Goal: Information Seeking & Learning: Learn about a topic

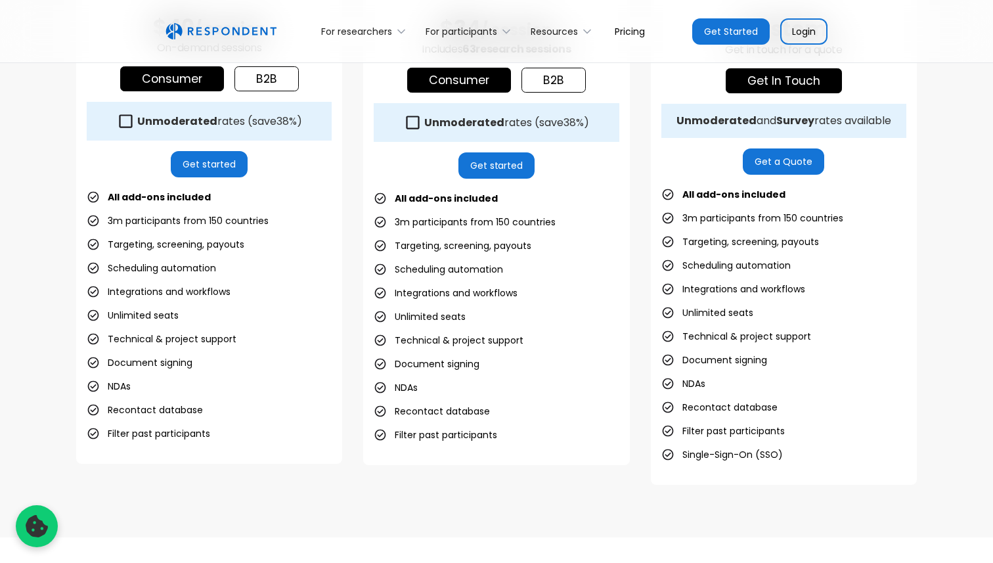
scroll to position [563, 0]
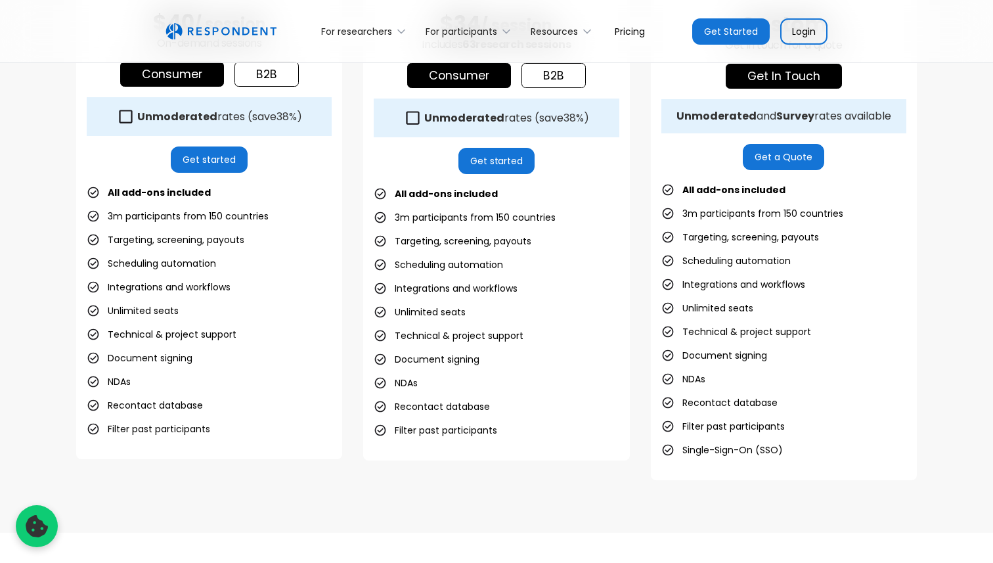
click at [314, 480] on div "Pay-as-you-go Great-value research sessions, whenever you need them $40 / sessi…" at bounding box center [496, 166] width 993 height 734
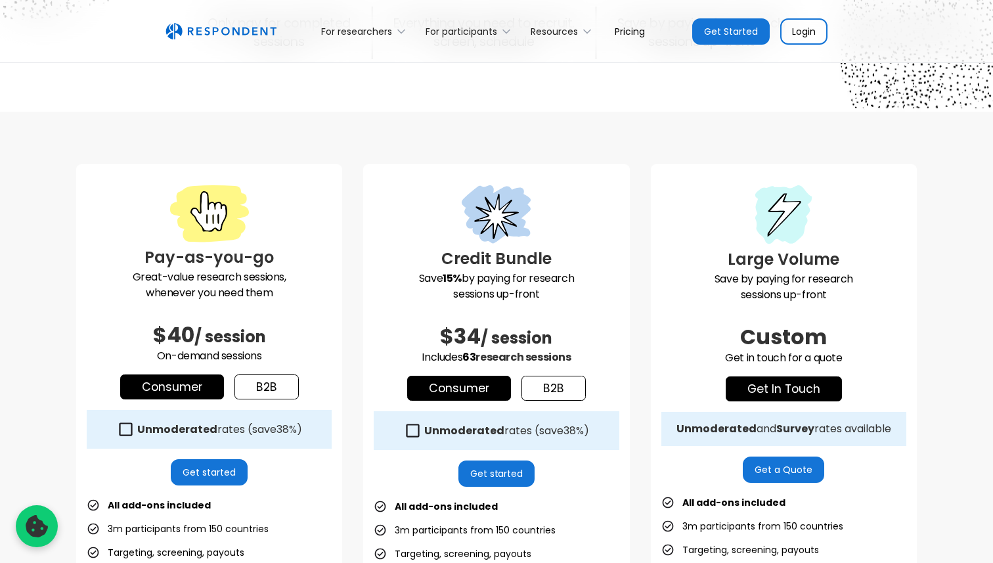
scroll to position [250, 0]
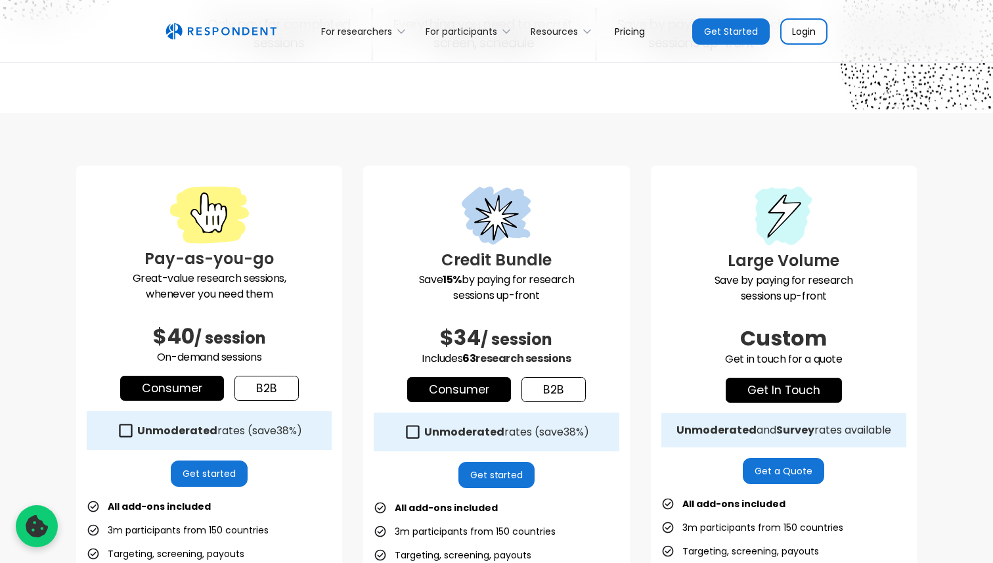
click at [449, 286] on strong "15%" at bounding box center [452, 279] width 19 height 15
drag, startPoint x: 418, startPoint y: 282, endPoint x: 576, endPoint y: 290, distance: 158.5
click at [576, 290] on p "Save 15% by paying for research sessions up-front" at bounding box center [496, 288] width 245 height 32
drag, startPoint x: 421, startPoint y: 280, endPoint x: 565, endPoint y: 290, distance: 144.8
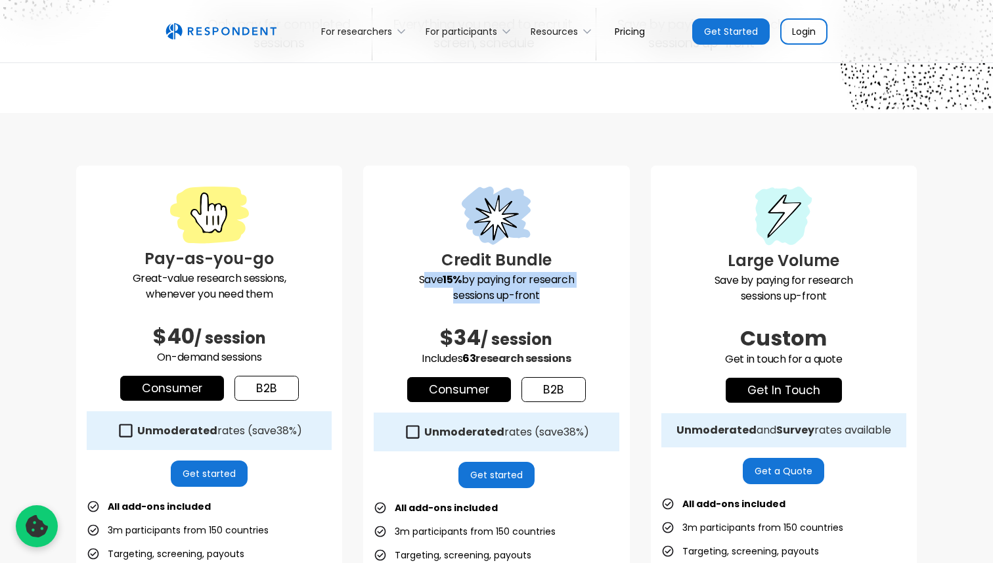
click at [565, 290] on p "Save 15% by paying for research sessions up-front" at bounding box center [496, 288] width 245 height 32
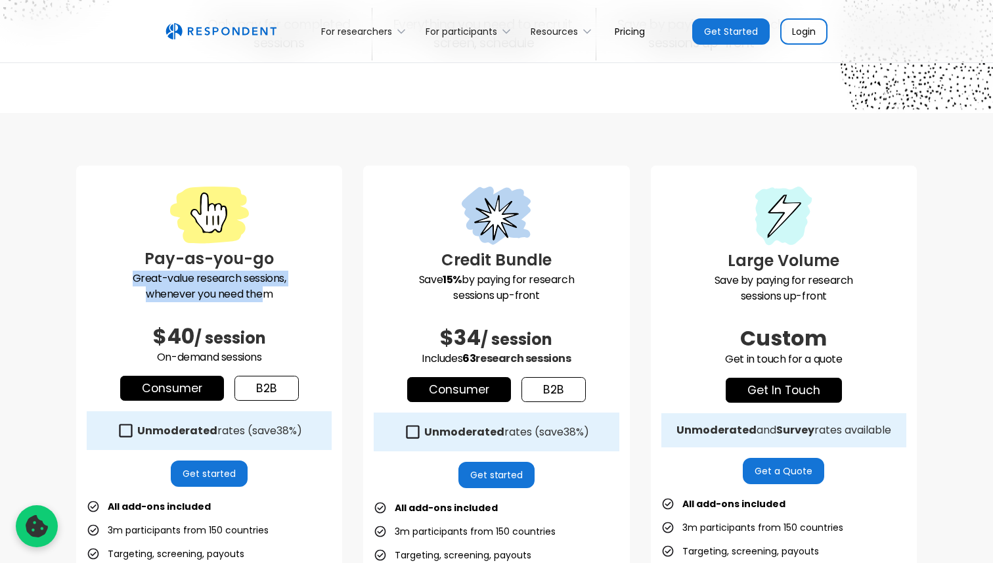
drag, startPoint x: 122, startPoint y: 279, endPoint x: 266, endPoint y: 294, distance: 144.5
click at [266, 294] on p "Great-value research sessions, whenever you need them" at bounding box center [209, 287] width 245 height 32
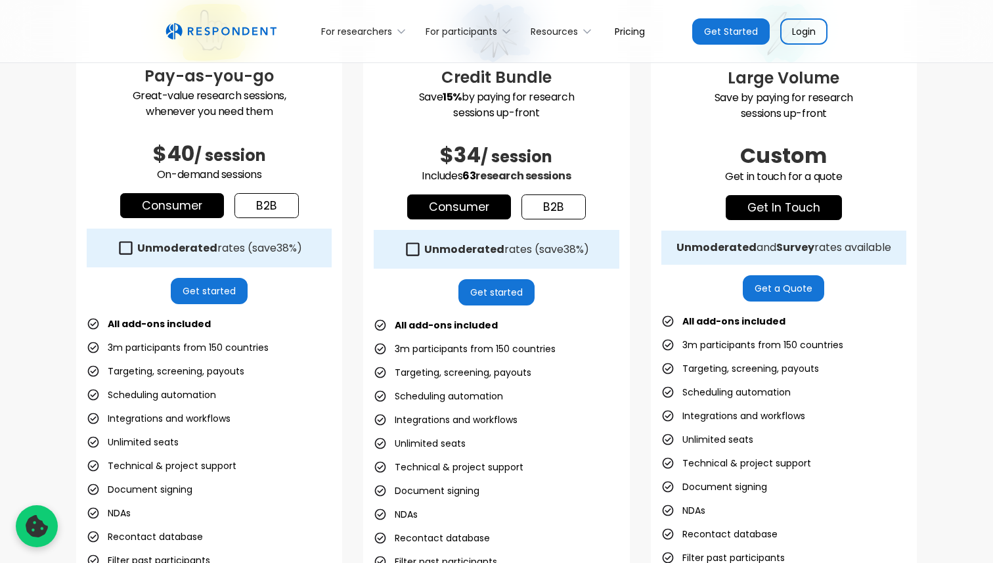
scroll to position [436, 0]
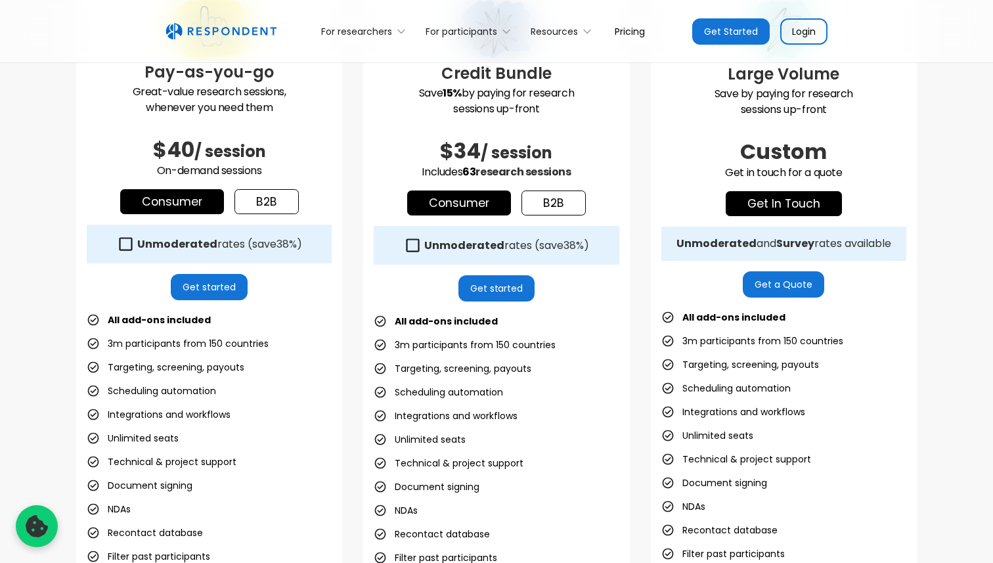
click at [136, 347] on li "3m participants from 150 countries" at bounding box center [178, 343] width 182 height 18
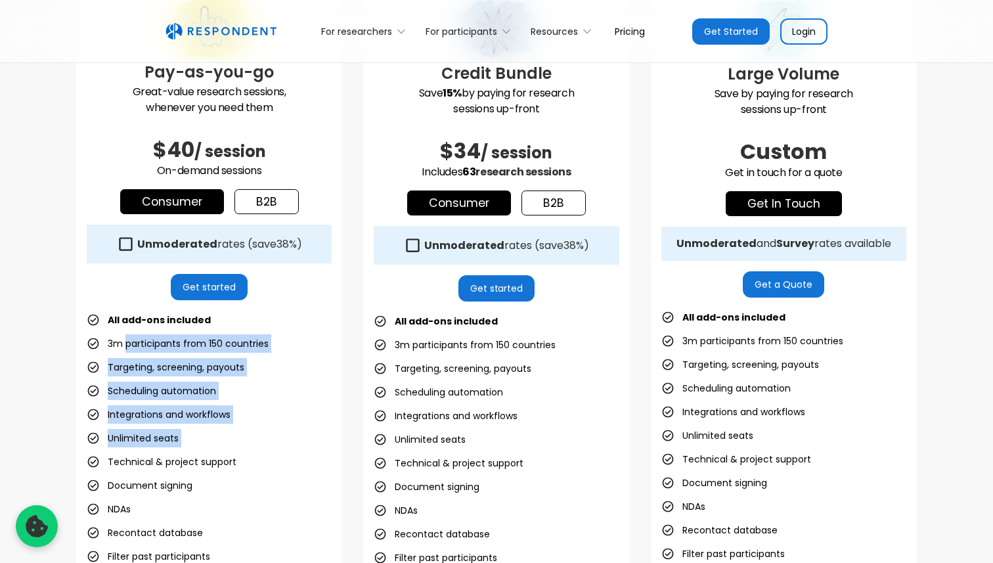
drag, startPoint x: 125, startPoint y: 345, endPoint x: 225, endPoint y: 443, distance: 140.7
click at [225, 443] on ul "All add-ons included 3m participants from 150 countries Targeting, screening, p…" at bounding box center [209, 438] width 245 height 255
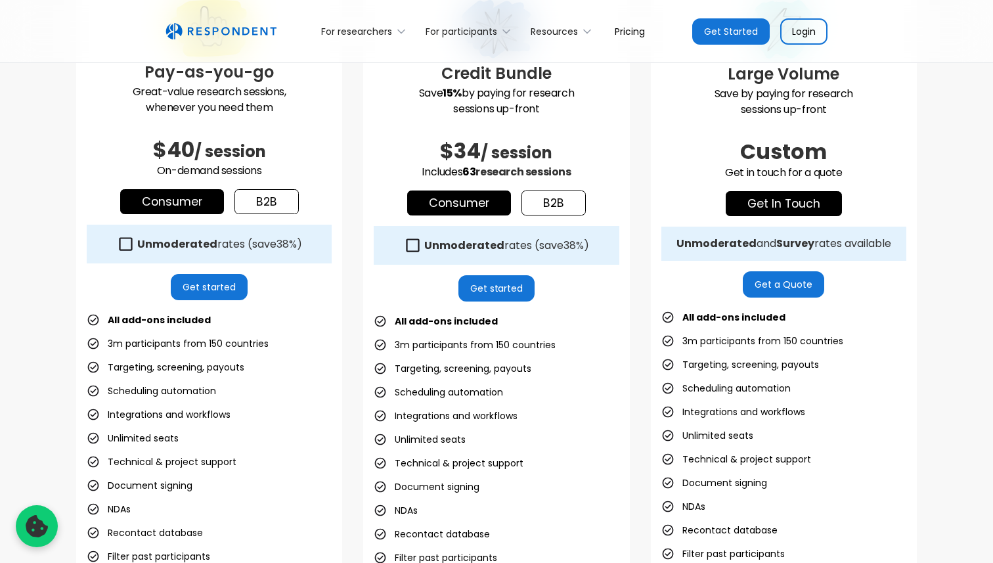
click at [129, 288] on div "Pay-as-you-go Great-value research sessions, whenever you need them $40 / sessi…" at bounding box center [209, 282] width 266 height 607
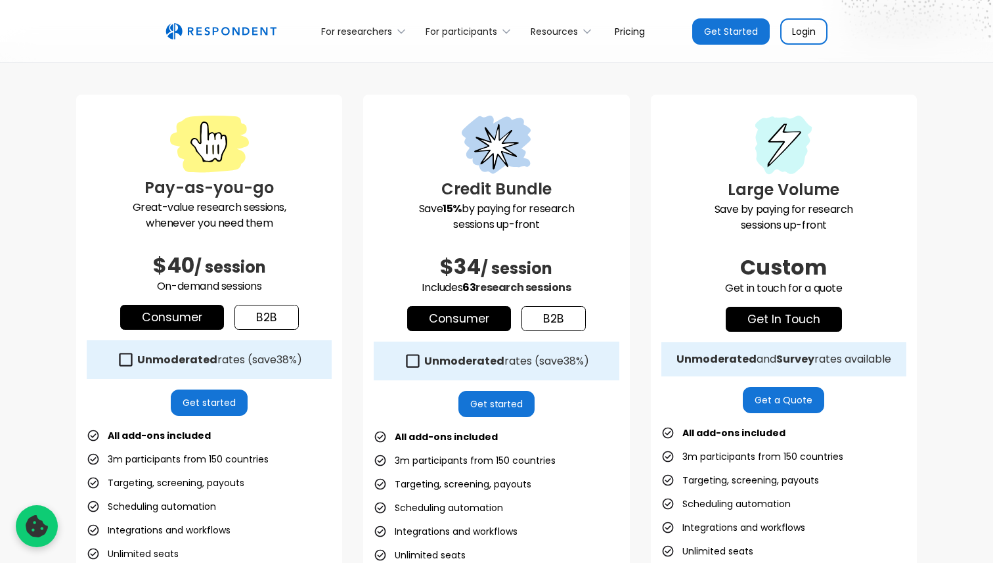
scroll to position [320, 0]
click at [84, 301] on div "Pay-as-you-go Great-value research sessions, whenever you need them $40 / sessi…" at bounding box center [209, 398] width 266 height 607
click at [48, 395] on div "Pay-as-you-go Great-value research sessions, whenever you need them $40 / sessi…" at bounding box center [496, 410] width 993 height 734
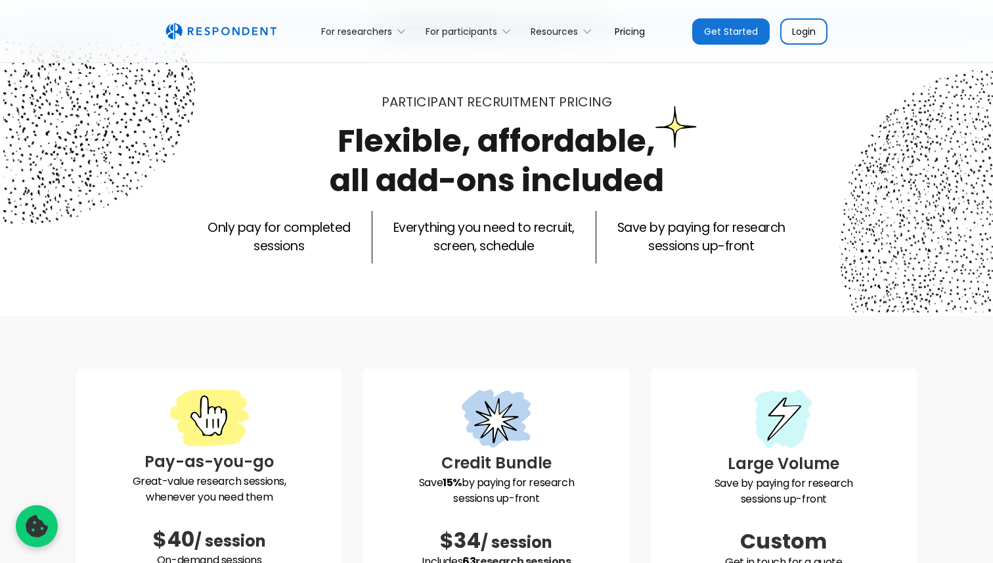
scroll to position [0, 0]
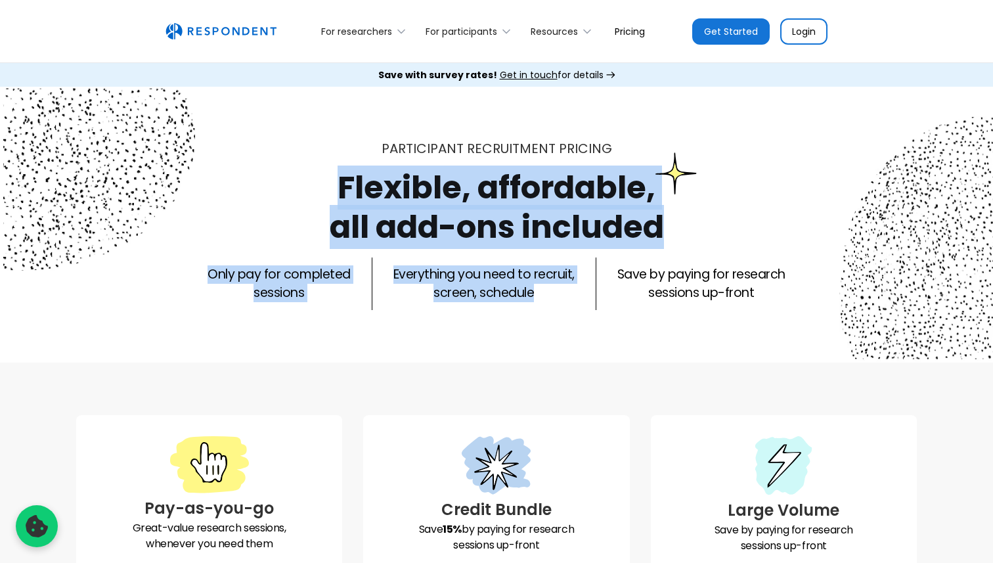
drag, startPoint x: 298, startPoint y: 186, endPoint x: 611, endPoint y: 329, distance: 343.8
click at [611, 329] on div "Participant recruitment PRICING Flexible, affordable, all add-ons included Only…" at bounding box center [496, 225] width 993 height 276
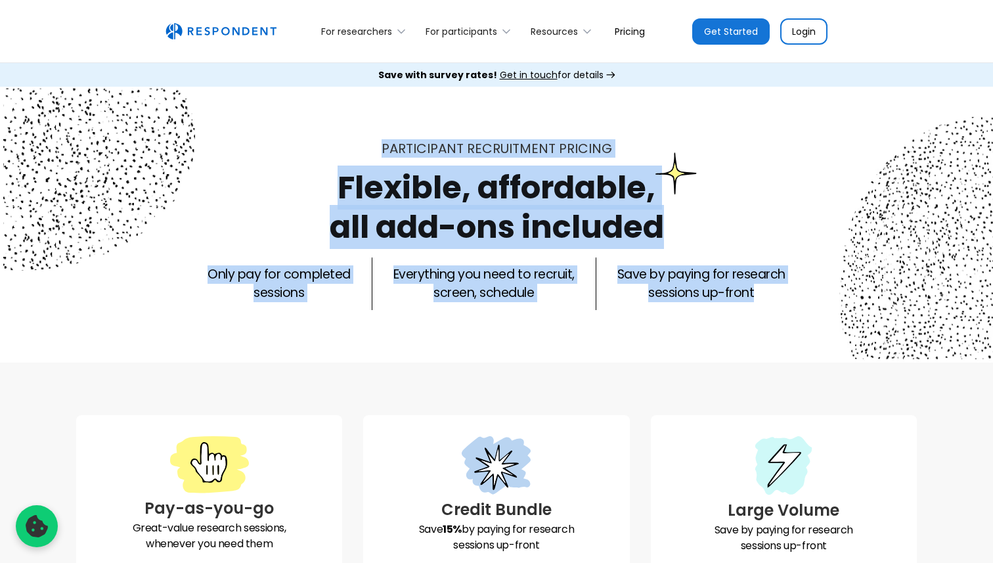
drag, startPoint x: 687, startPoint y: 345, endPoint x: 294, endPoint y: 105, distance: 460.4
click at [294, 105] on div "Participant recruitment PRICING Flexible, affordable, all add-ons included Only…" at bounding box center [496, 225] width 993 height 276
click at [321, 188] on div "Participant recruitment PRICING Flexible, affordable, all add-ons included Only…" at bounding box center [496, 224] width 841 height 171
drag, startPoint x: 309, startPoint y: 163, endPoint x: 723, endPoint y: 338, distance: 450.0
click at [723, 338] on div "Participant recruitment PRICING Flexible, affordable, all add-ons included Only…" at bounding box center [496, 225] width 993 height 276
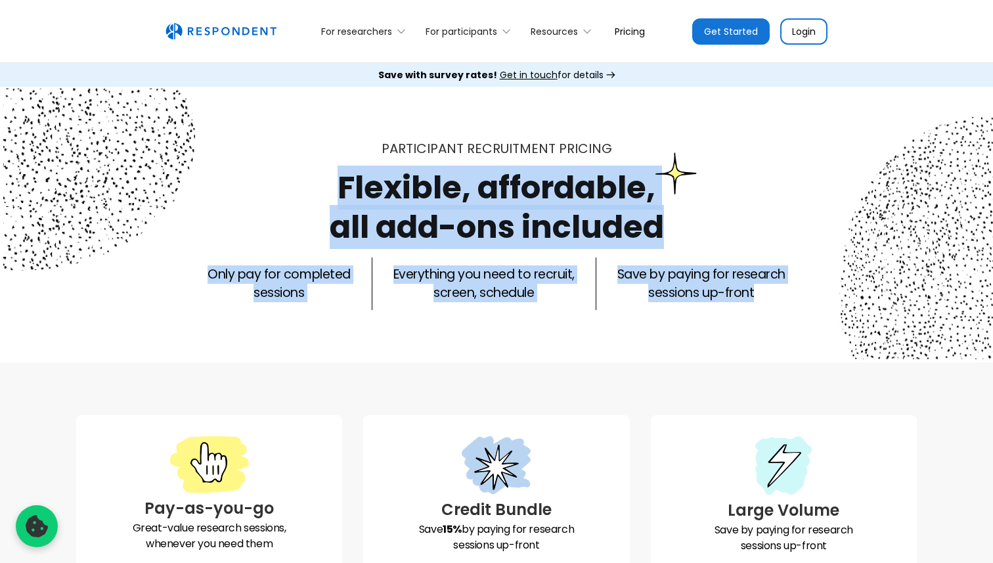
click at [723, 338] on div "Participant recruitment PRICING Flexible, affordable, all add-ons included Only…" at bounding box center [496, 225] width 993 height 276
drag, startPoint x: 330, startPoint y: 204, endPoint x: 683, endPoint y: 322, distance: 372.0
click at [683, 322] on div "Participant recruitment PRICING Flexible, affordable, all add-ons included Only…" at bounding box center [496, 225] width 993 height 276
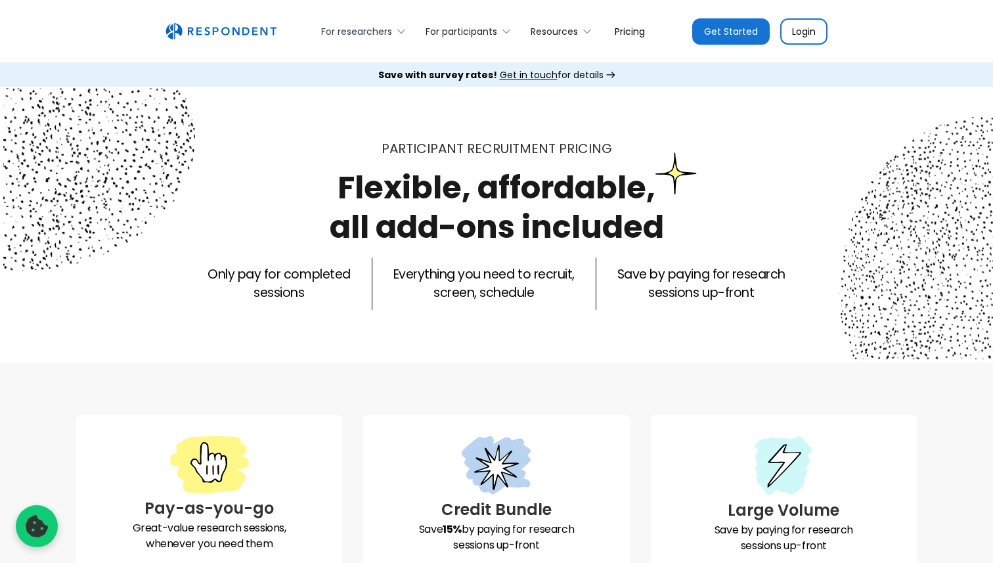
click at [391, 29] on div "For researchers" at bounding box center [356, 31] width 71 height 13
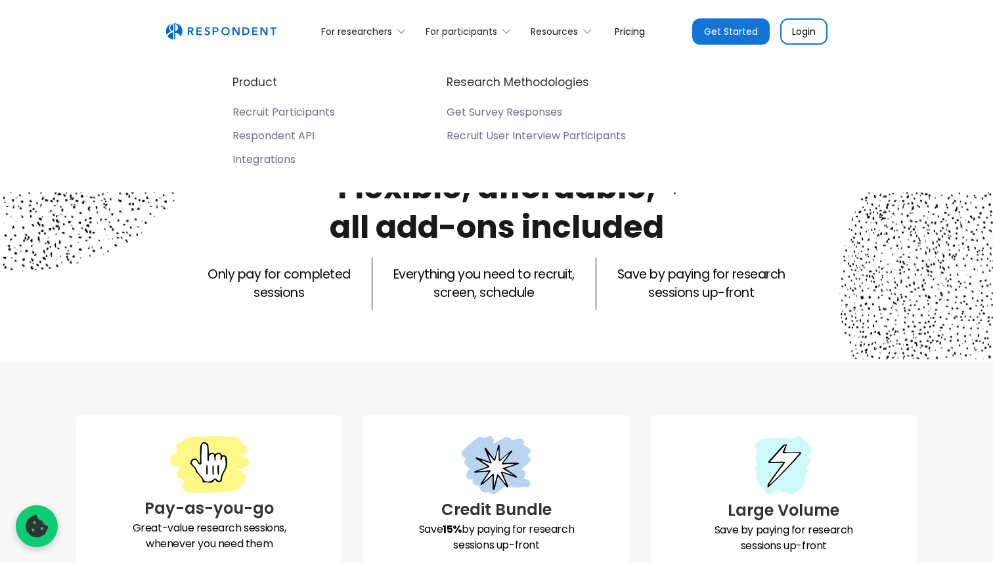
click at [513, 115] on div "Get Survey Responses" at bounding box center [505, 112] width 116 height 13
